Goal: Task Accomplishment & Management: Use online tool/utility

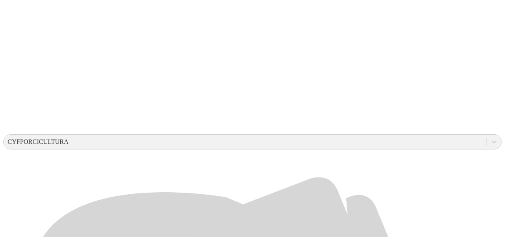
scroll to position [200, 0]
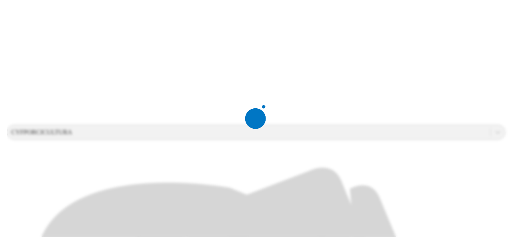
scroll to position [0, 0]
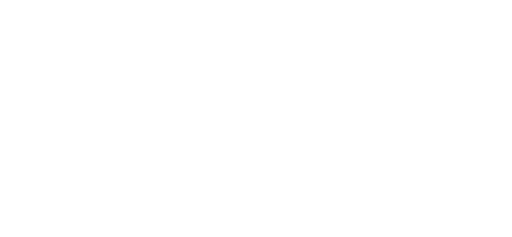
type input "[DATE]"
paste input "[DATE]"
type input "[DATE]"
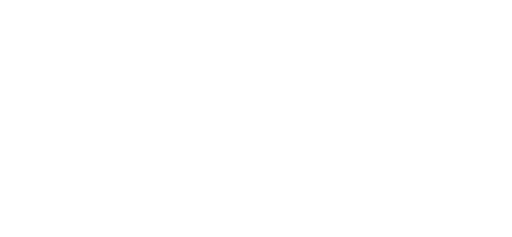
paste input "[DATE]"
type input "[DATE]"
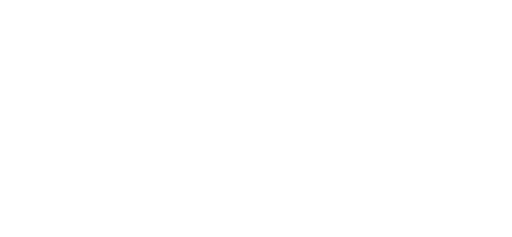
paste input "[DATE]"
type input "[DATE]"
